Goal: Transaction & Acquisition: Subscribe to service/newsletter

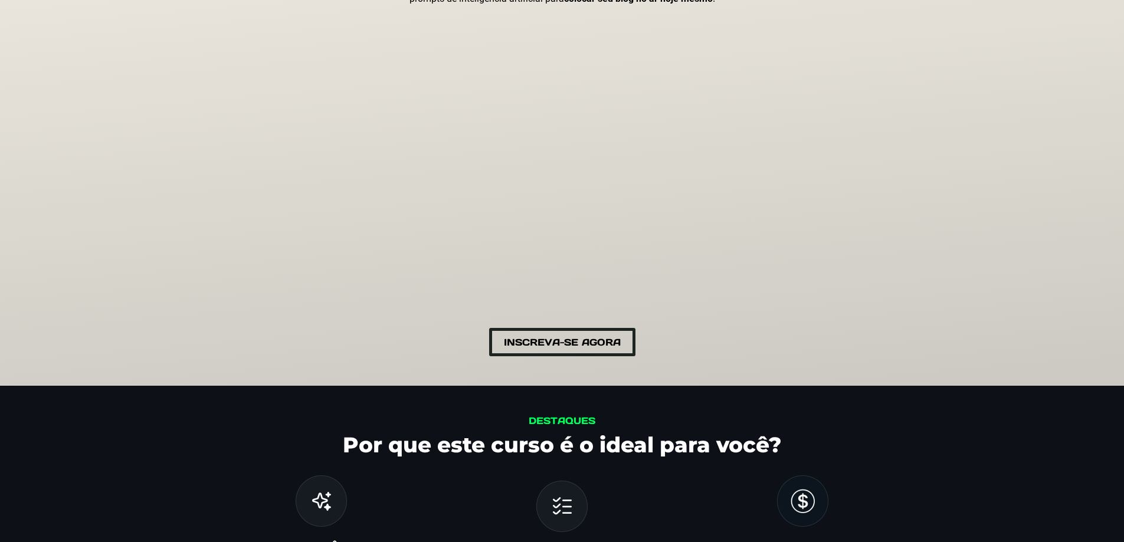
scroll to position [295, 0]
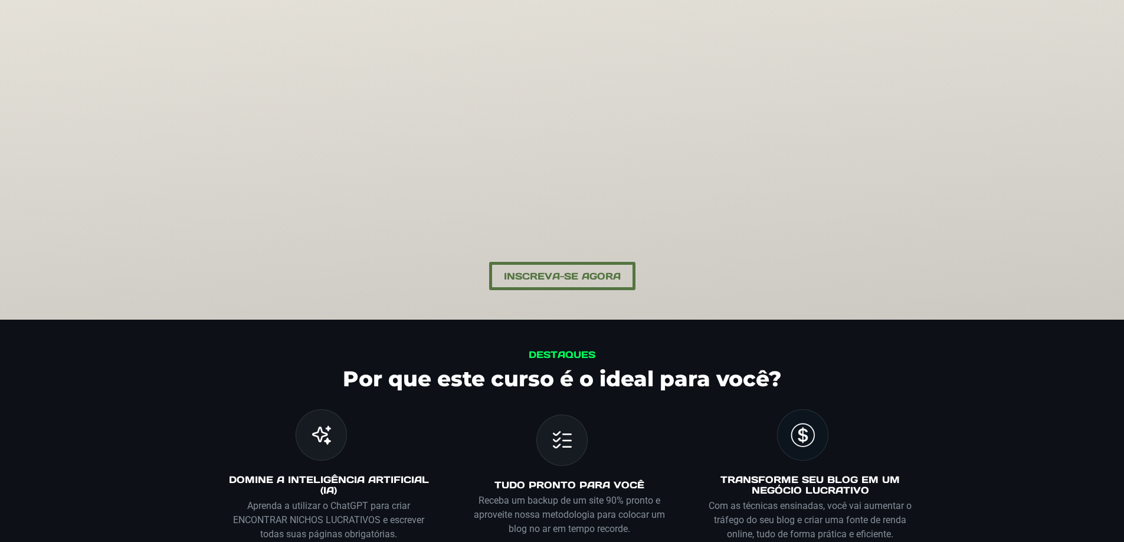
click at [560, 271] on span "Inscreva-se Agora" at bounding box center [562, 276] width 117 height 11
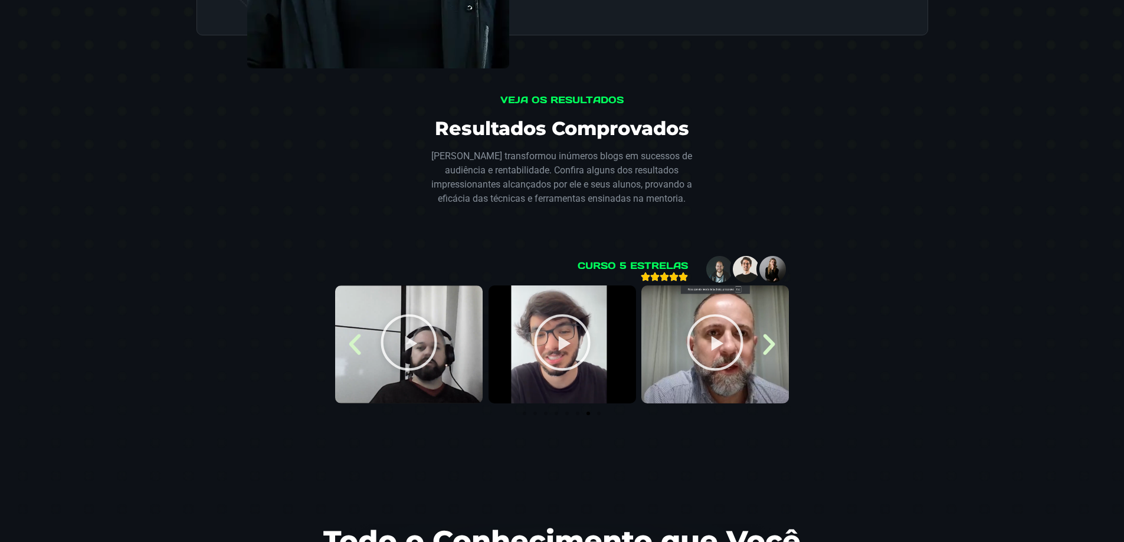
scroll to position [2178, 0]
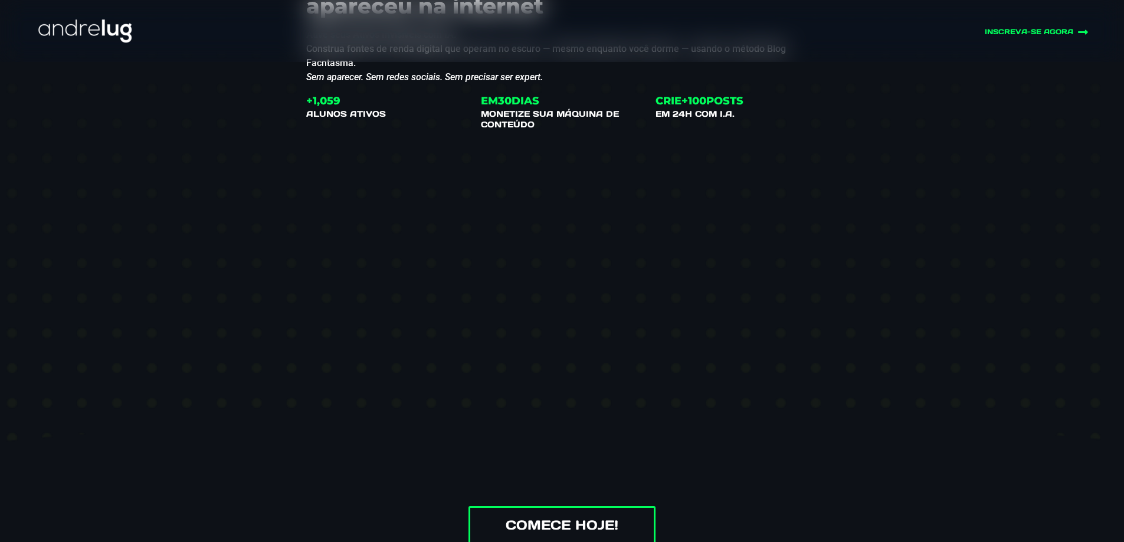
scroll to position [118, 0]
